Goal: Task Accomplishment & Management: Use online tool/utility

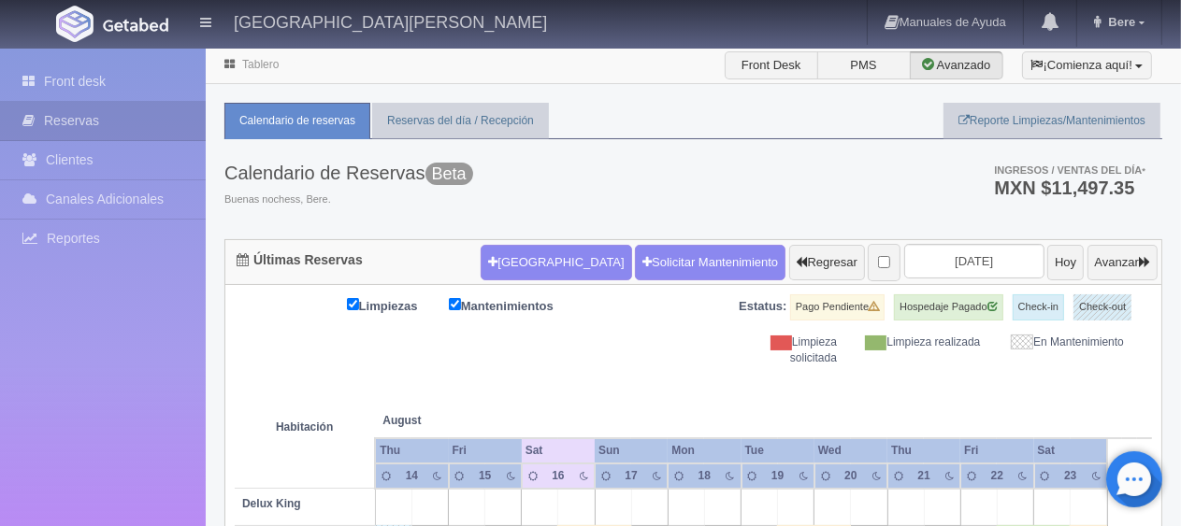
click at [682, 352] on div "Limpiezas Mantenimientos Estatus: Pago Pendiente Hospedaje Pagado Check-in Chec…" at bounding box center [693, 331] width 917 height 72
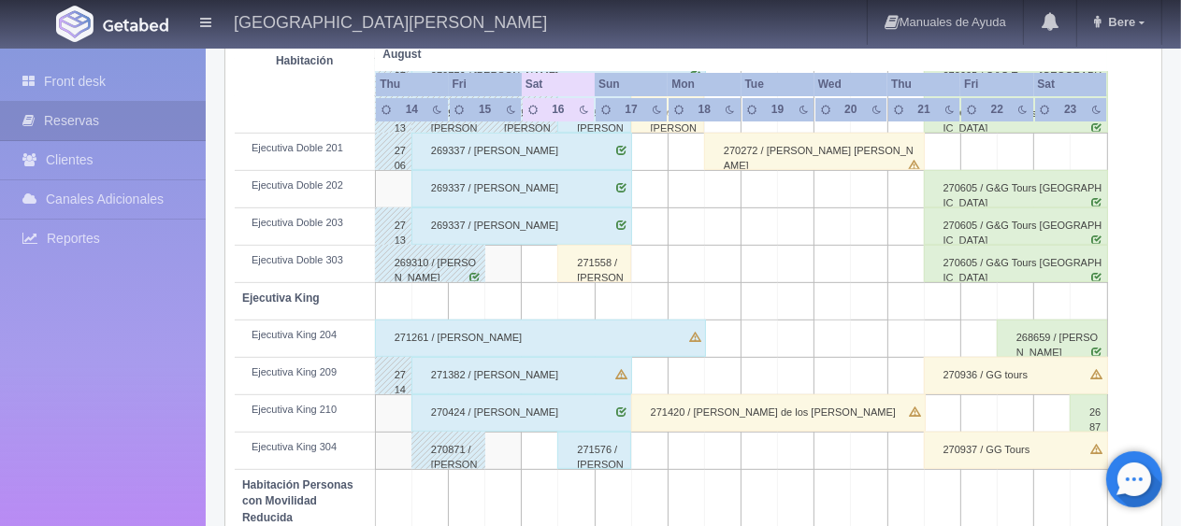
click at [583, 260] on div "271558 / [PERSON_NAME] [PERSON_NAME]" at bounding box center [594, 263] width 74 height 37
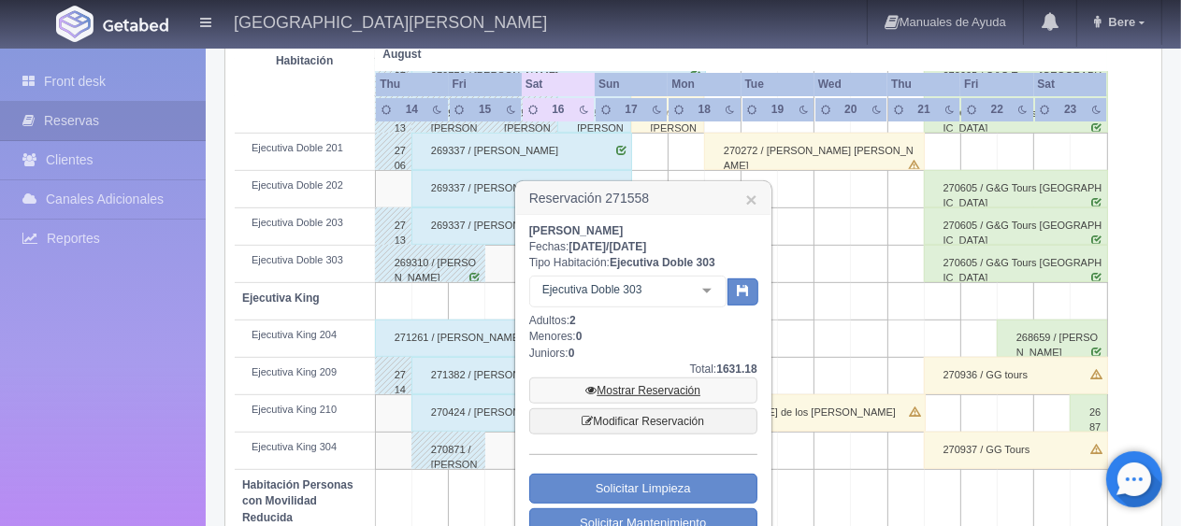
click at [612, 385] on link "Mostrar Reservación" at bounding box center [643, 391] width 228 height 26
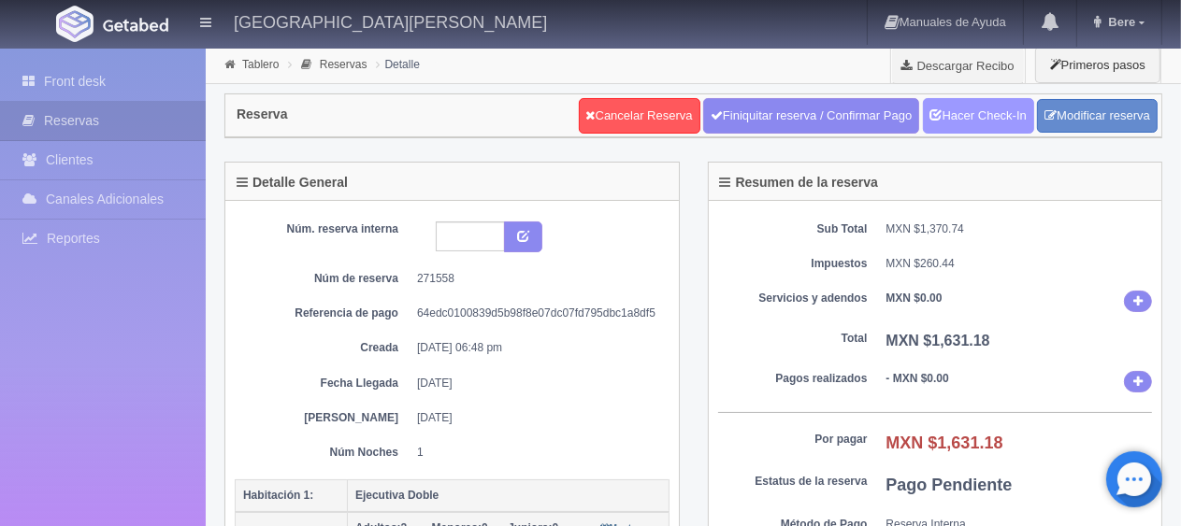
click at [992, 114] on link "Hacer Check-In" at bounding box center [978, 116] width 111 height 36
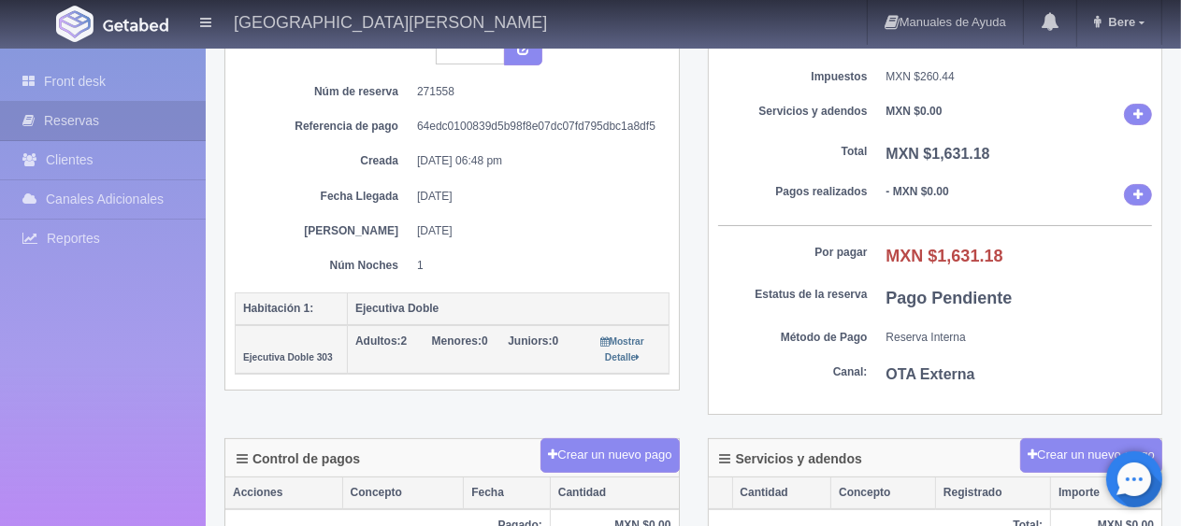
scroll to position [281, 0]
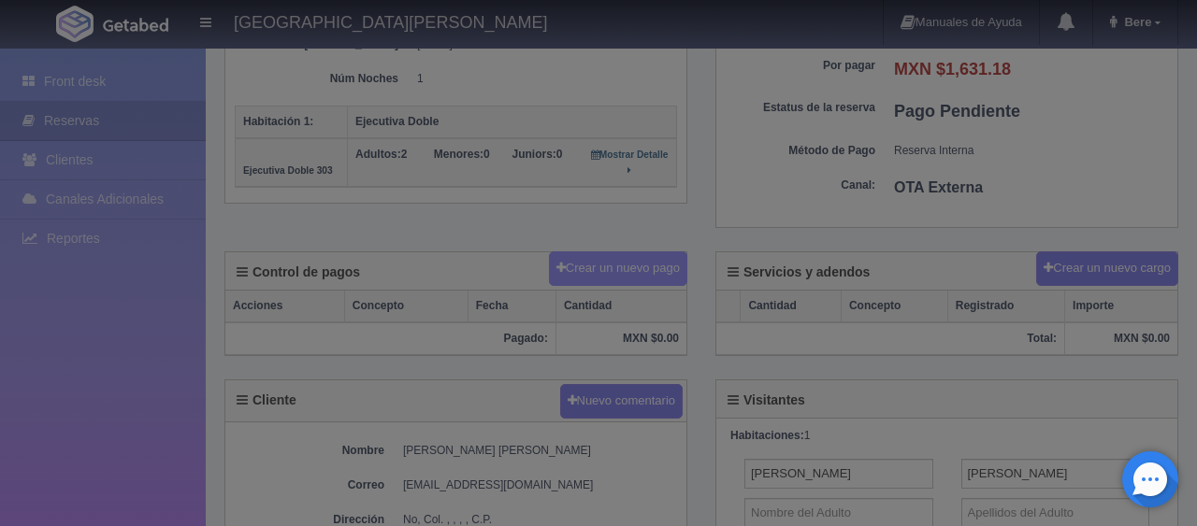
scroll to position [374, 0]
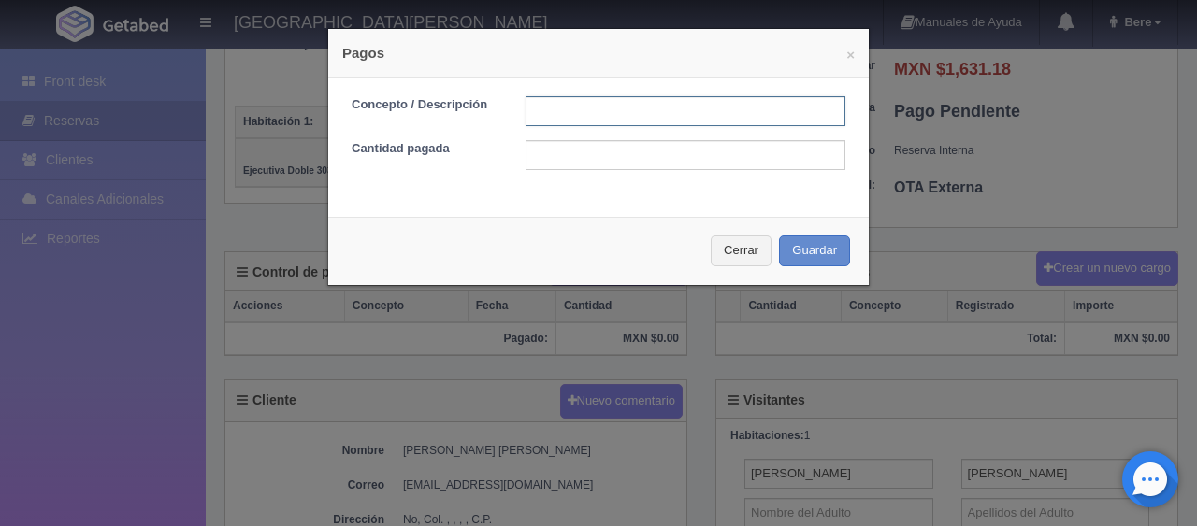
click at [617, 106] on input "text" at bounding box center [686, 111] width 320 height 30
type input "Total Tarjeta"
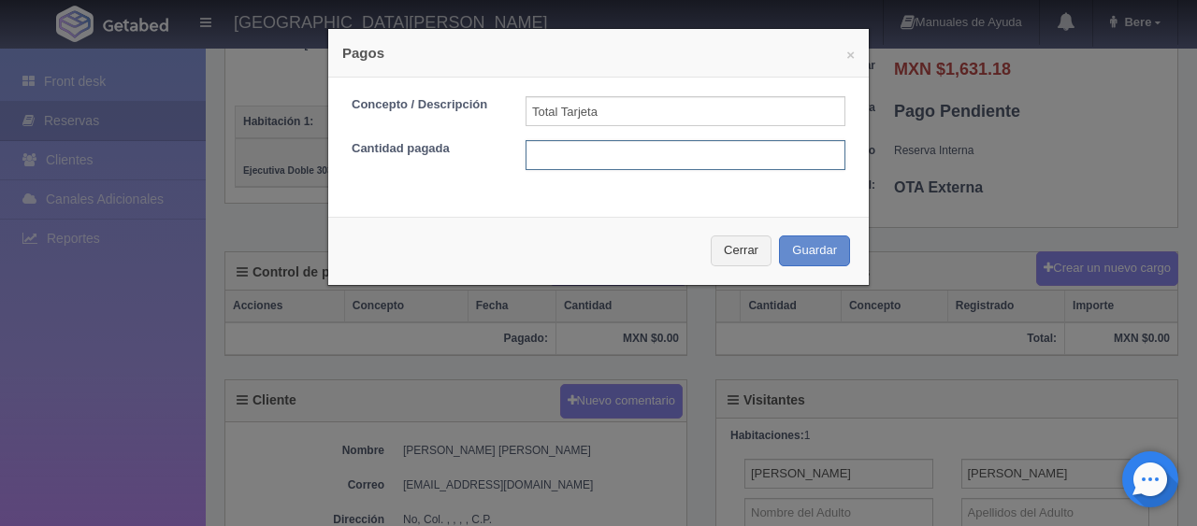
click at [632, 151] on input "text" at bounding box center [686, 155] width 320 height 30
type input "1631.18"
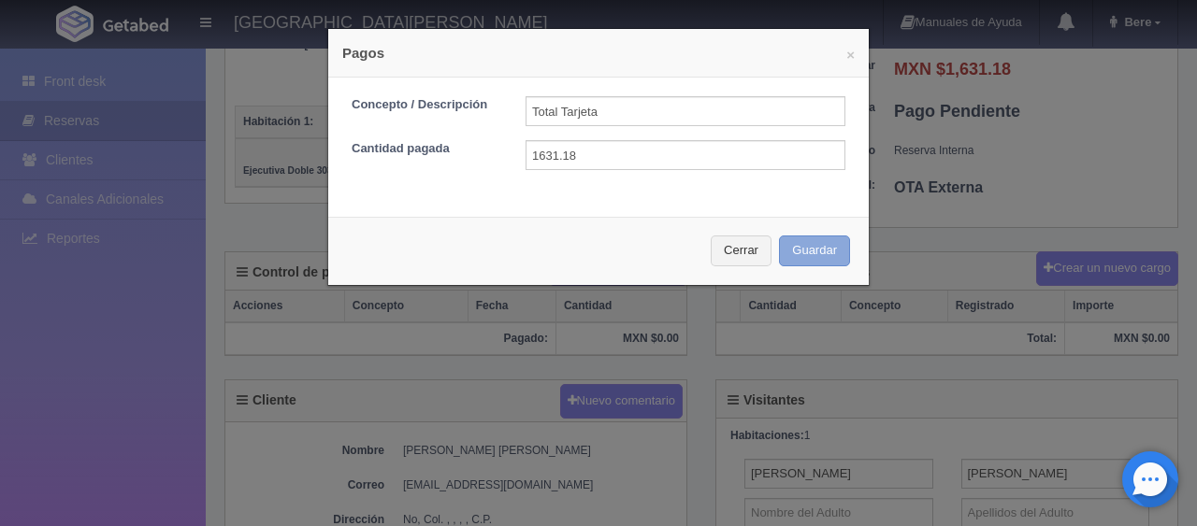
click at [779, 236] on button "Guardar" at bounding box center [814, 251] width 71 height 31
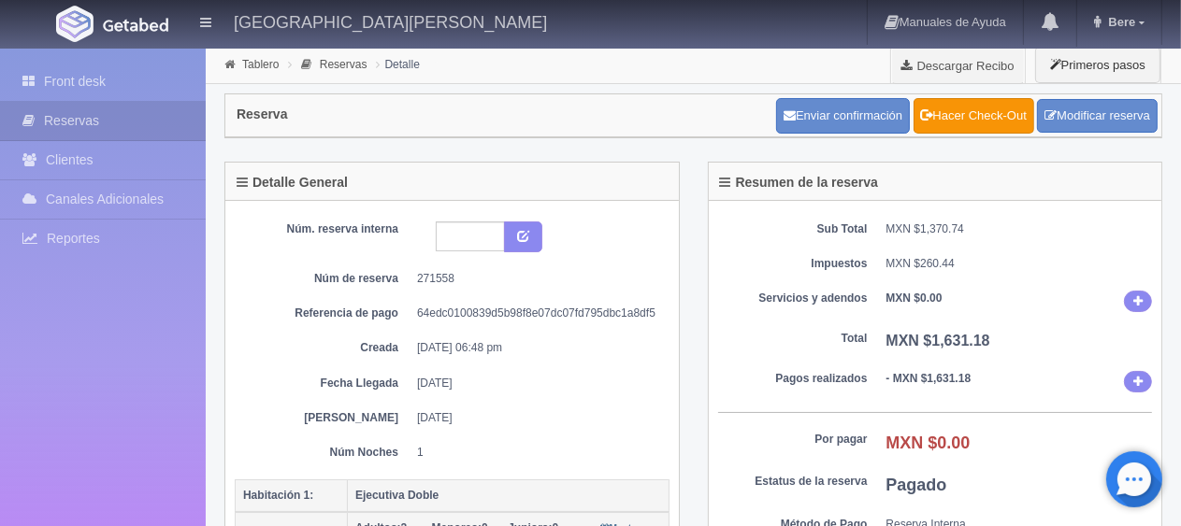
click at [826, 376] on dt "Pagos realizados" at bounding box center [793, 379] width 150 height 16
click at [525, 314] on dd "64edc0100839d5b98f8e07dc07fd795dbc1a8df5" at bounding box center [536, 314] width 238 height 16
click at [115, 58] on div "Front desk Reservas Clientes Canales Adicionales Channex Reportes Reporte del d…" at bounding box center [103, 312] width 206 height 526
click at [115, 78] on link "Front desk" at bounding box center [103, 82] width 206 height 38
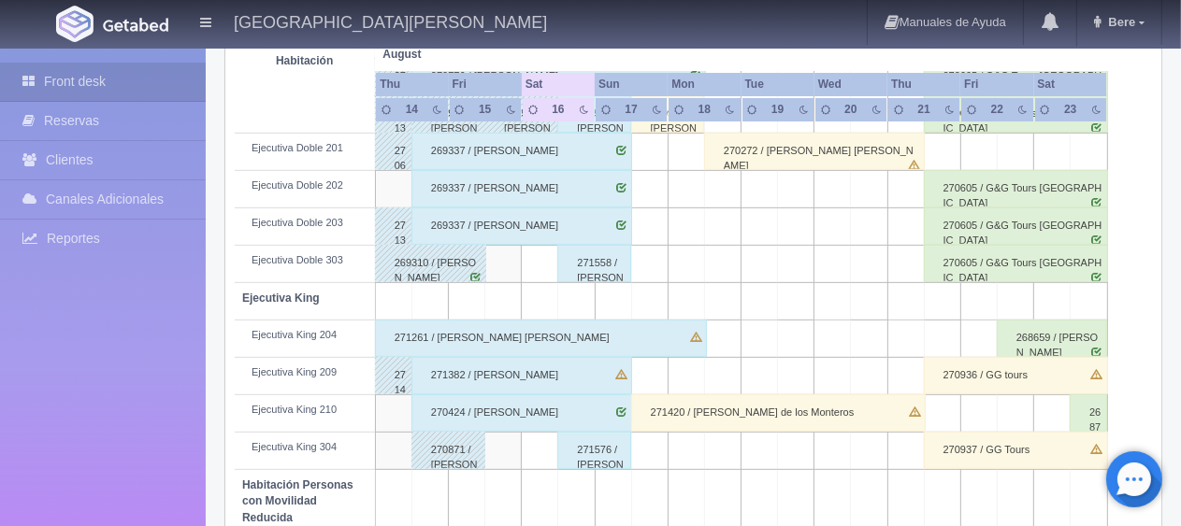
scroll to position [842, 0]
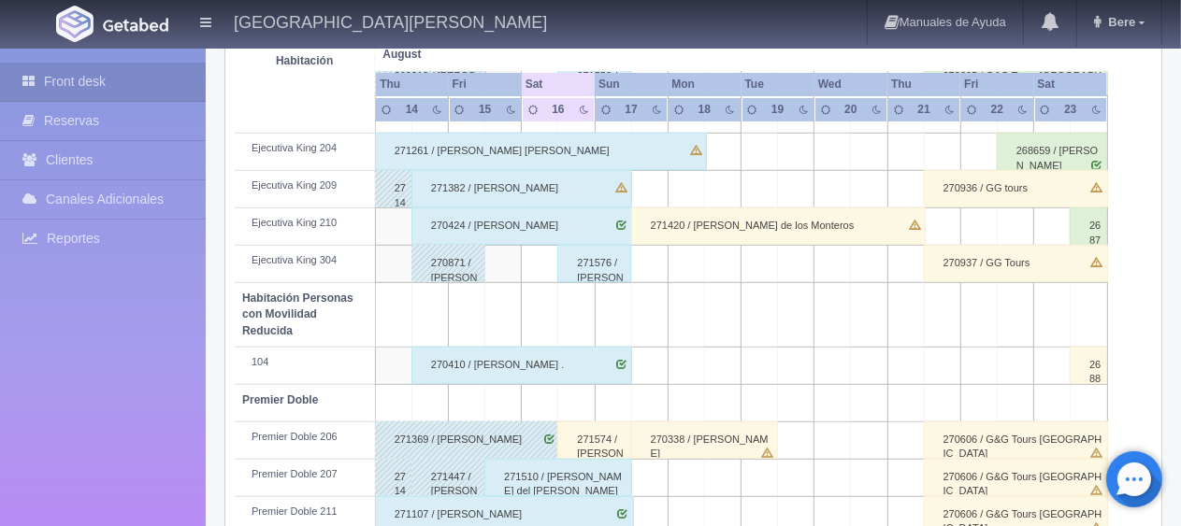
click at [595, 433] on div "271574 / Ana Berta Padilla" at bounding box center [594, 440] width 74 height 37
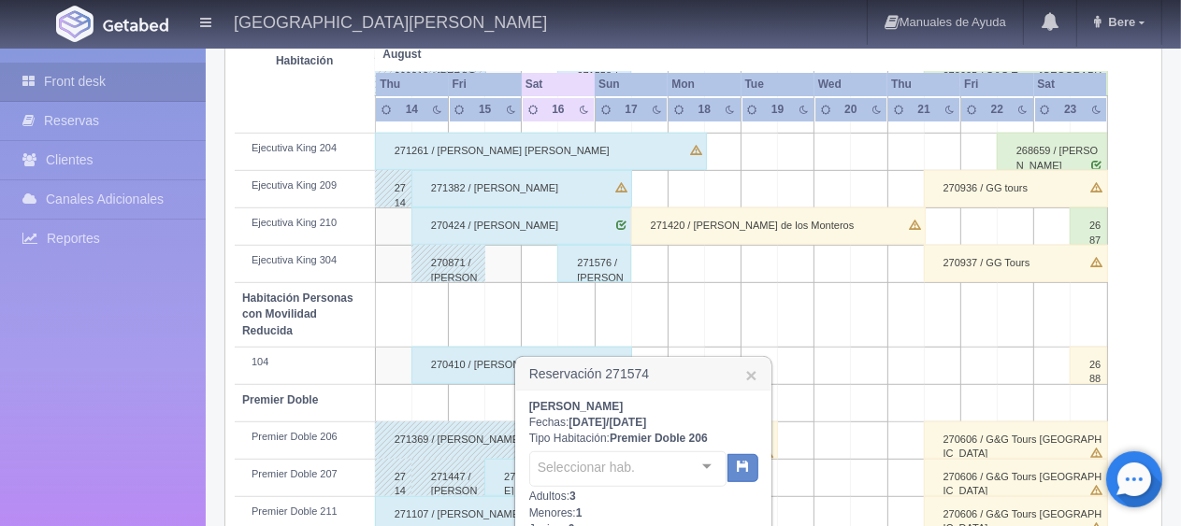
scroll to position [1082, 0]
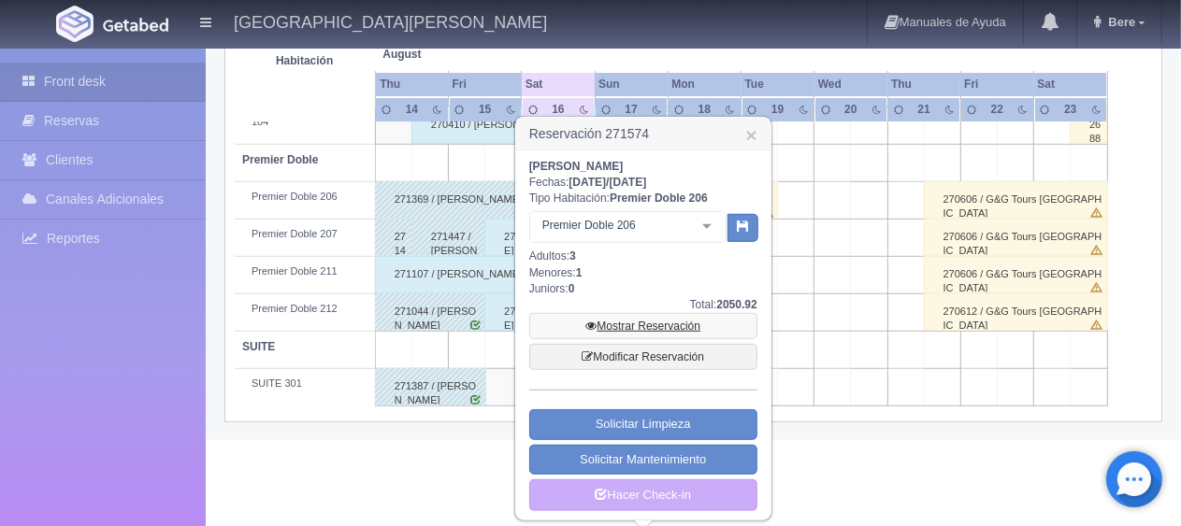
drag, startPoint x: 643, startPoint y: 322, endPoint x: 699, endPoint y: 240, distance: 98.8
click at [643, 323] on link "Mostrar Reservación" at bounding box center [643, 326] width 228 height 26
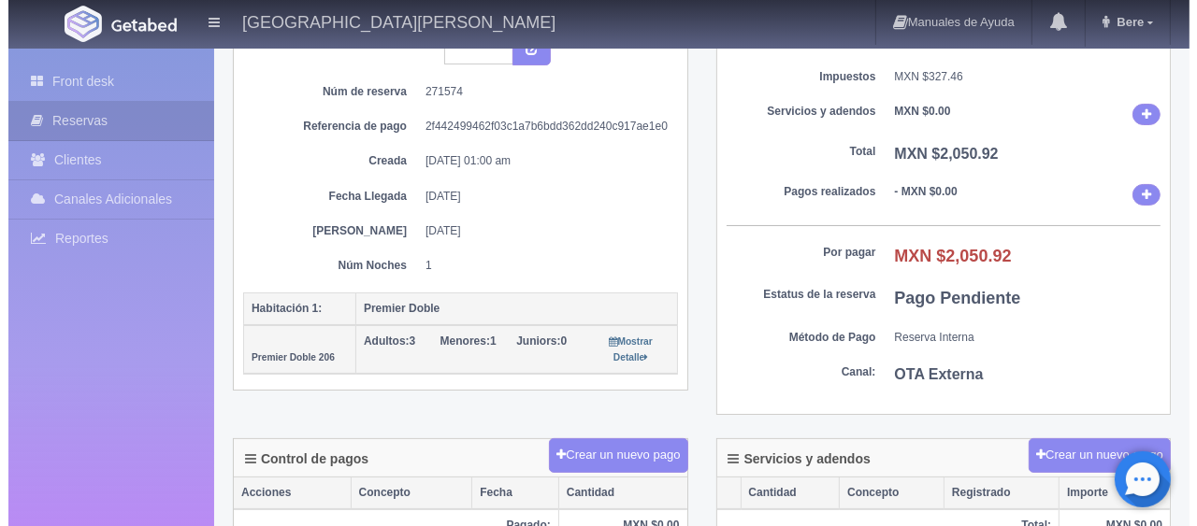
scroll to position [374, 0]
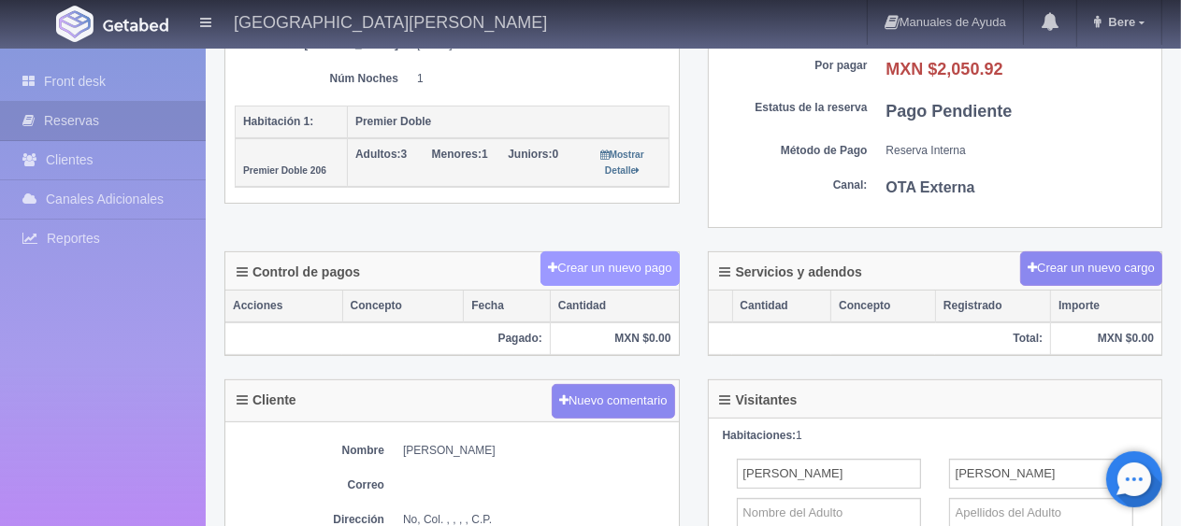
click at [625, 270] on button "Crear un nuevo pago" at bounding box center [609, 269] width 138 height 35
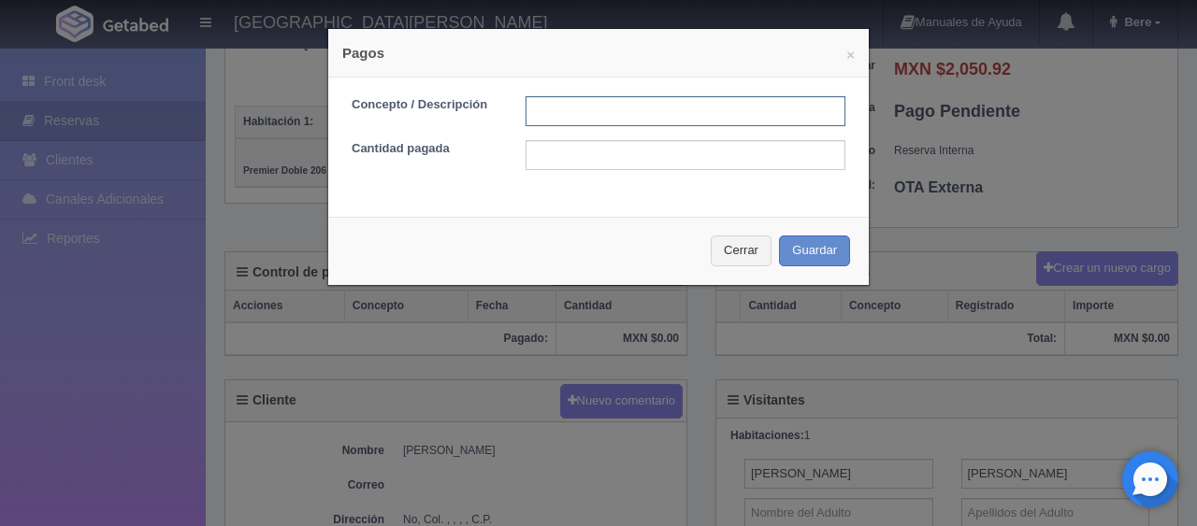
click at [676, 113] on input "text" at bounding box center [686, 111] width 320 height 30
type input "Total Tarjeta"
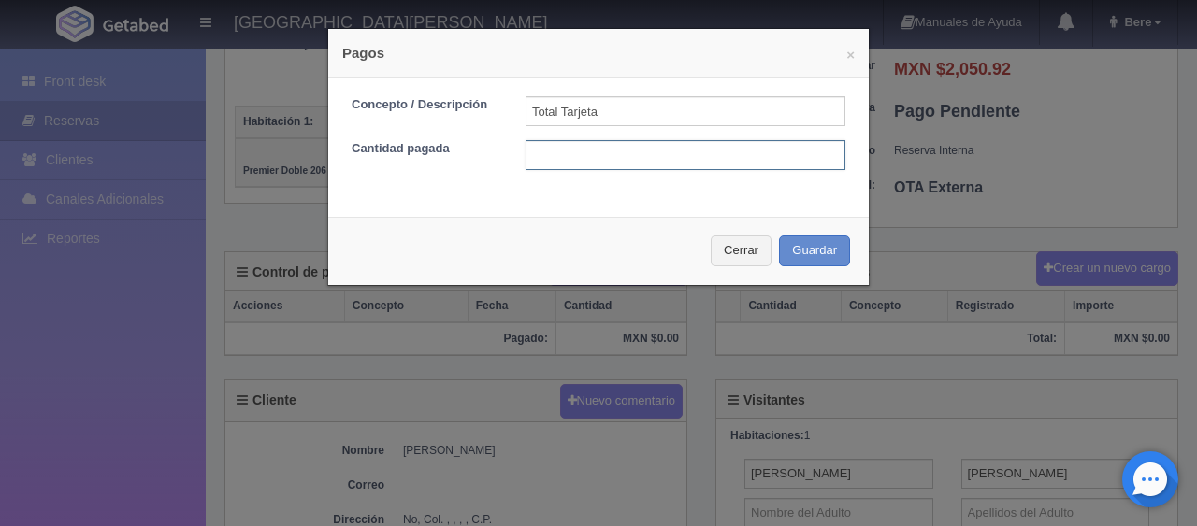
click at [664, 163] on input "text" at bounding box center [686, 155] width 320 height 30
type input "2050.92"
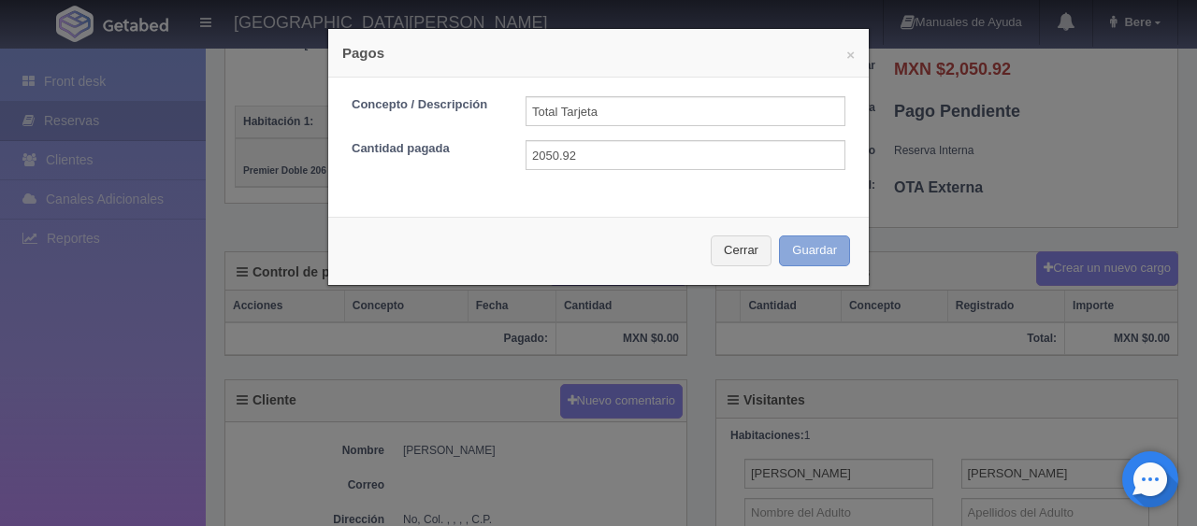
click at [779, 236] on button "Guardar" at bounding box center [814, 251] width 71 height 31
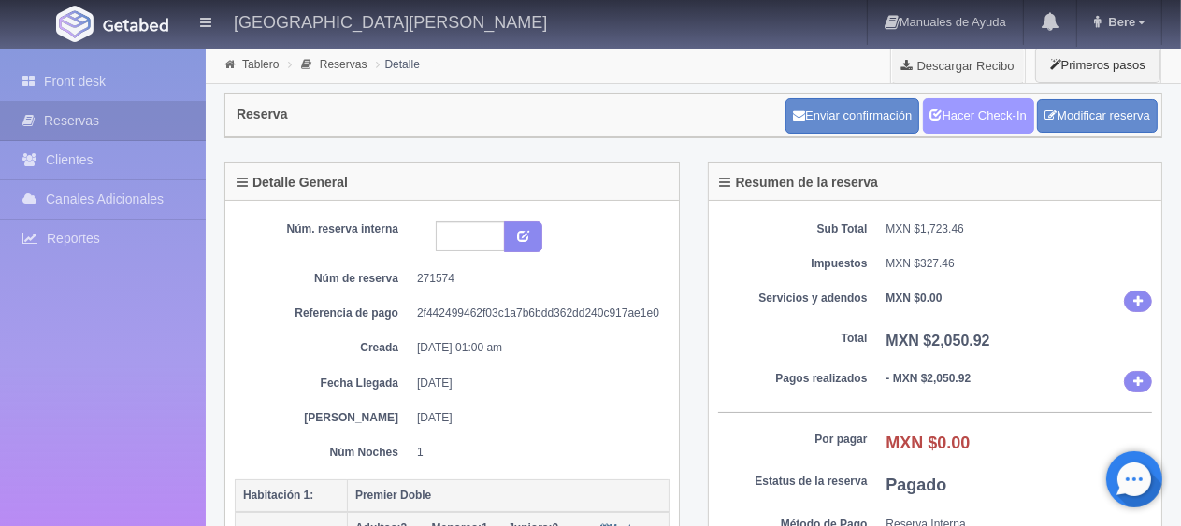
click at [973, 114] on link "Hacer Check-In" at bounding box center [978, 116] width 111 height 36
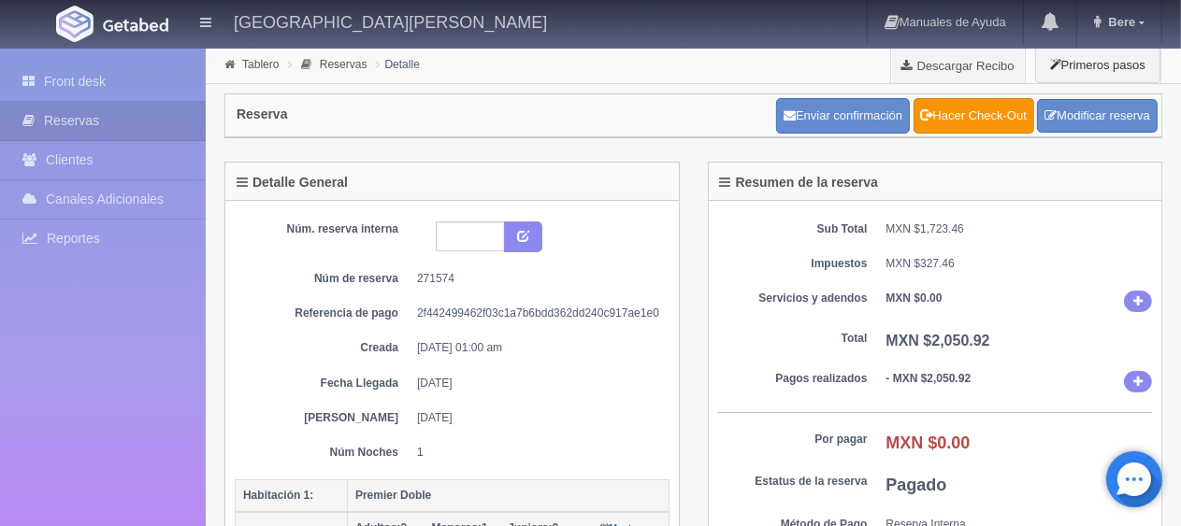
click at [696, 353] on div "Resumen de la reserva Sub Total MXN $1,723.46 Impuestos MXN $327.46 Servicios y…" at bounding box center [935, 394] width 483 height 465
click at [128, 65] on link "Front desk" at bounding box center [103, 82] width 206 height 38
